Goal: Download file/media

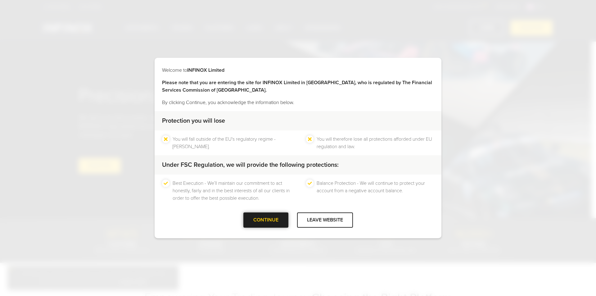
click at [272, 222] on div "CONTINUE" at bounding box center [265, 219] width 45 height 15
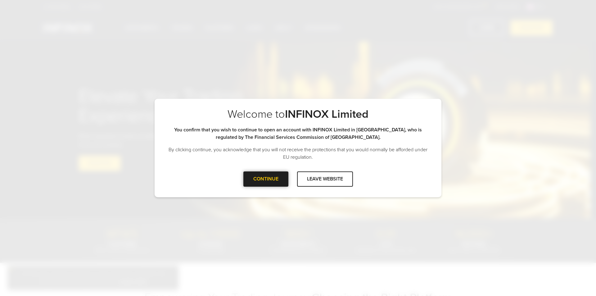
click at [264, 178] on div "CONTINUE" at bounding box center [265, 178] width 45 height 15
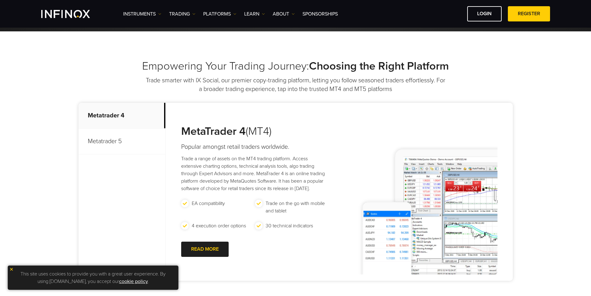
scroll to position [248, 0]
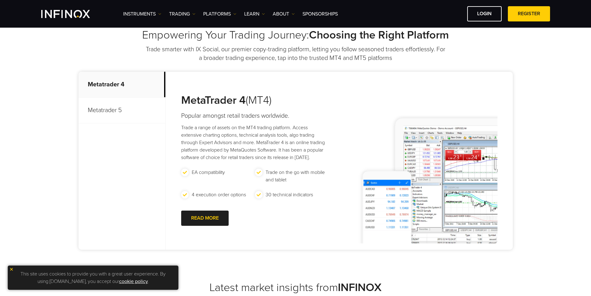
click at [111, 111] on p "Metatrader 5" at bounding box center [121, 110] width 87 height 26
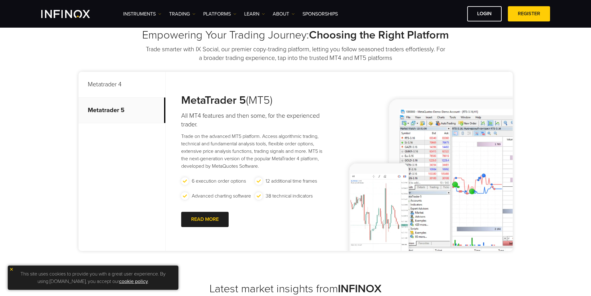
scroll to position [279, 0]
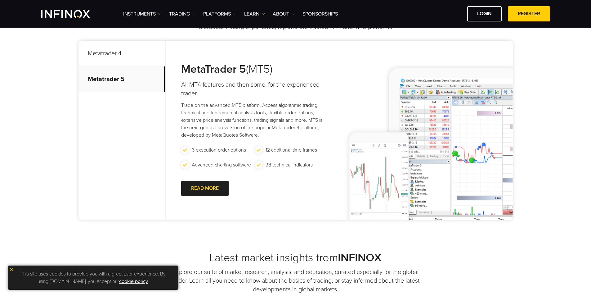
click at [109, 78] on p "Metatrader 5" at bounding box center [121, 79] width 87 height 26
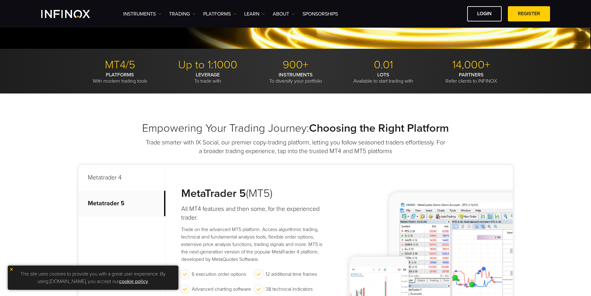
click at [114, 176] on p "Metatrader 4" at bounding box center [121, 178] width 87 height 26
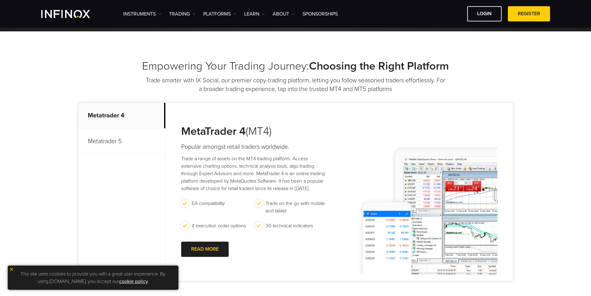
scroll to position [248, 0]
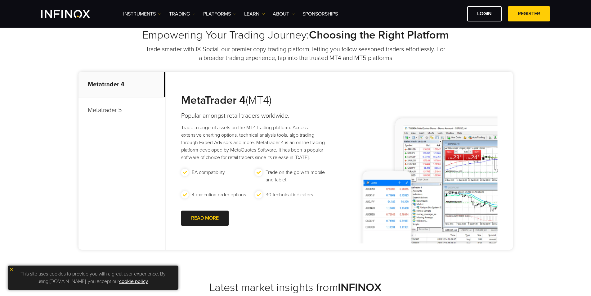
click at [103, 109] on p "Metatrader 5" at bounding box center [121, 110] width 87 height 26
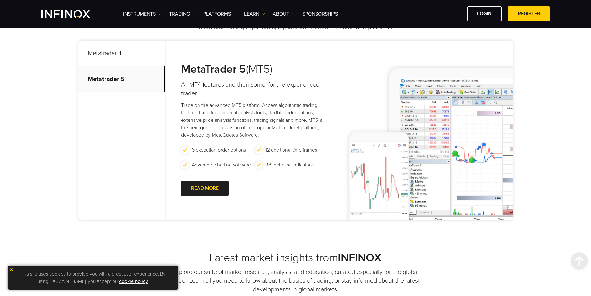
scroll to position [341, 0]
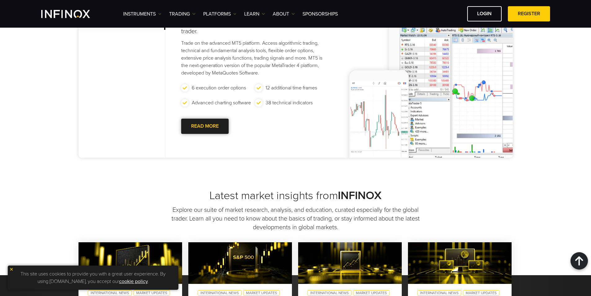
click at [210, 125] on link "READ MORE Go to new page" at bounding box center [204, 126] width 47 height 15
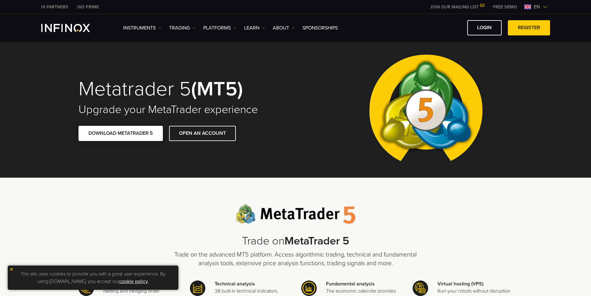
click at [119, 132] on link "DOWNLOAD METATRADER 5" at bounding box center [120, 133] width 84 height 15
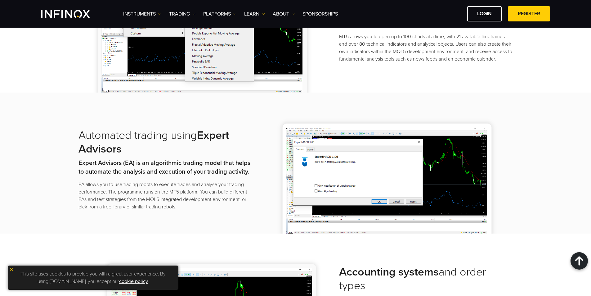
scroll to position [745, 0]
